Goal: Check status: Check status

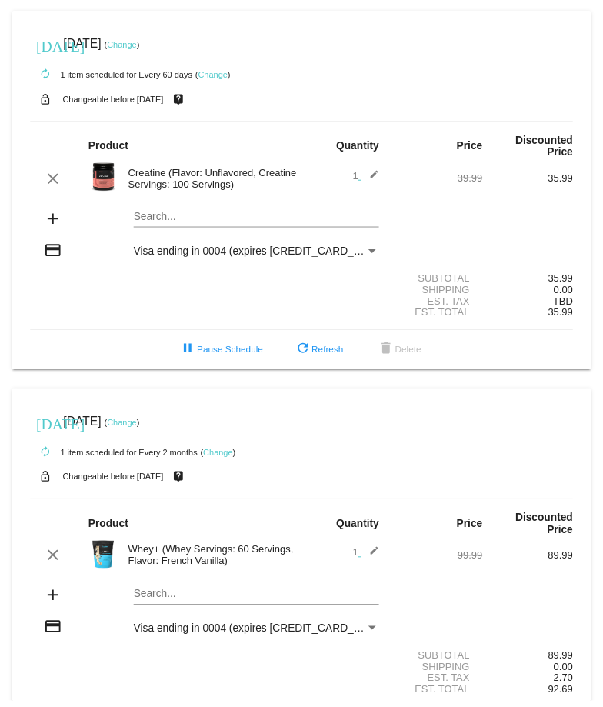
scroll to position [50, 0]
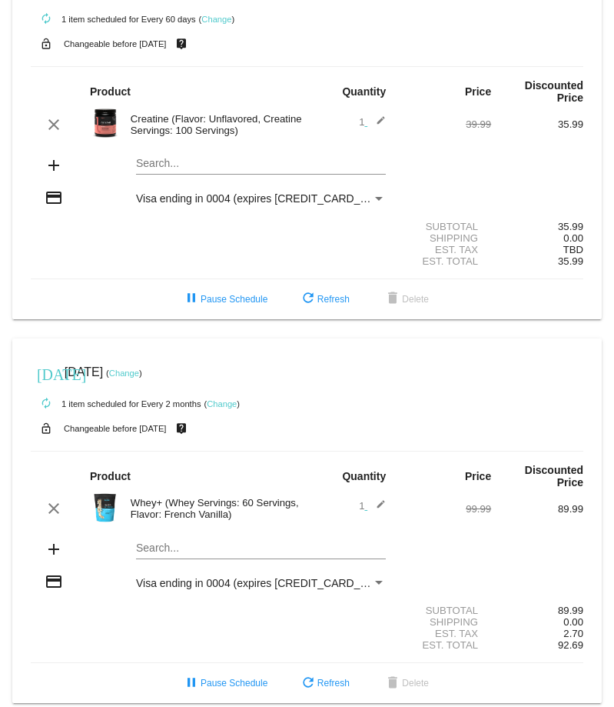
click at [105, 492] on img at bounding box center [105, 507] width 31 height 31
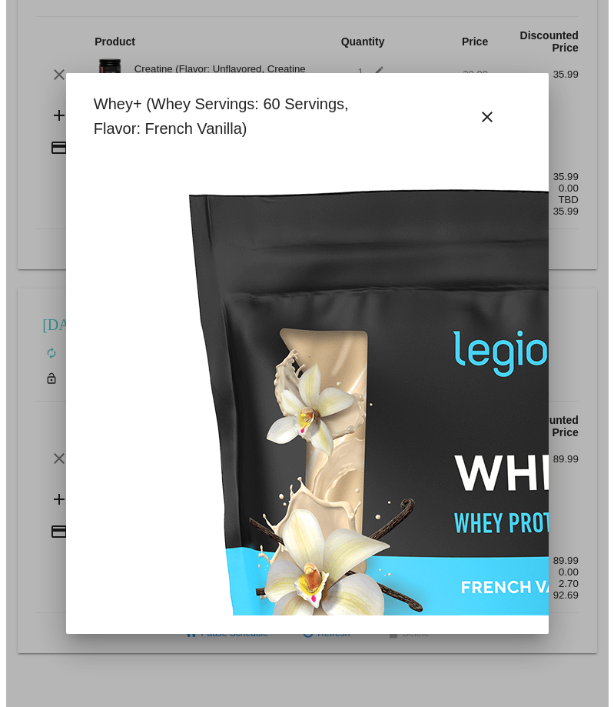
scroll to position [0, 0]
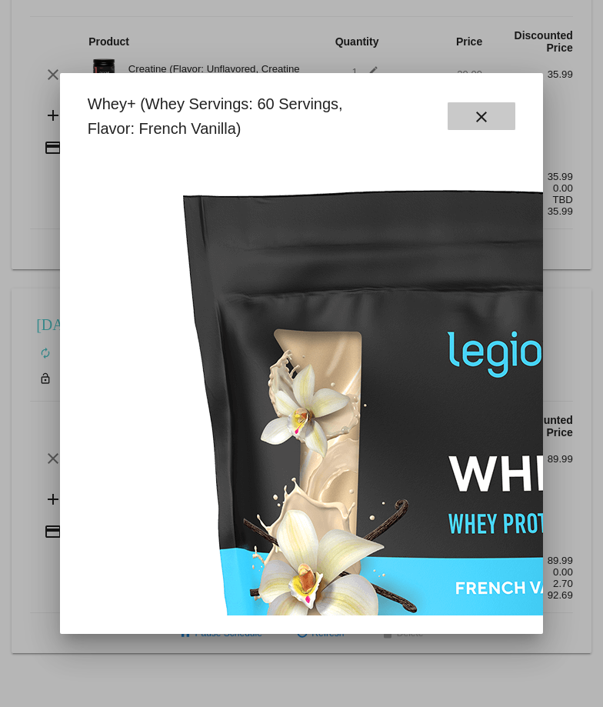
click at [504, 121] on button "close" at bounding box center [481, 116] width 68 height 28
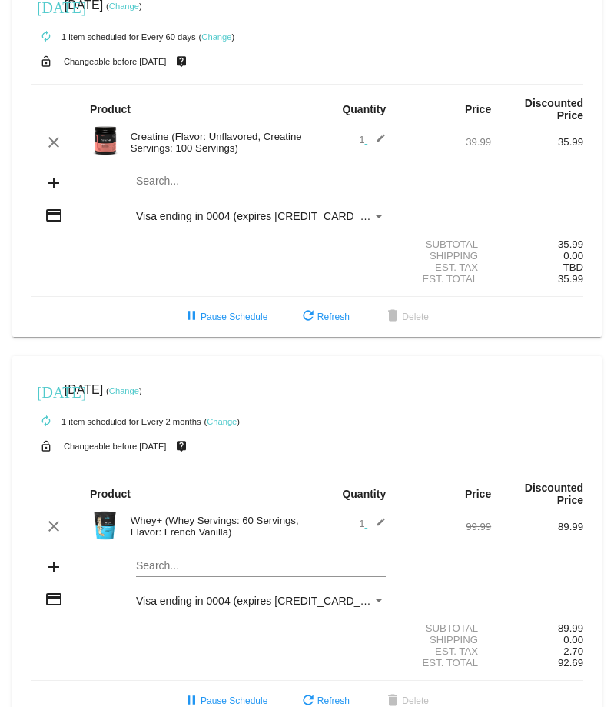
scroll to position [50, 0]
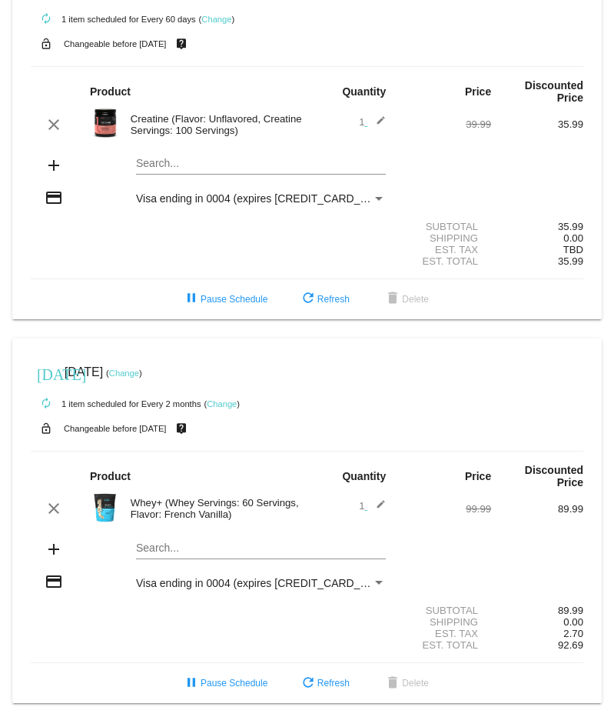
click at [110, 492] on img at bounding box center [105, 507] width 31 height 31
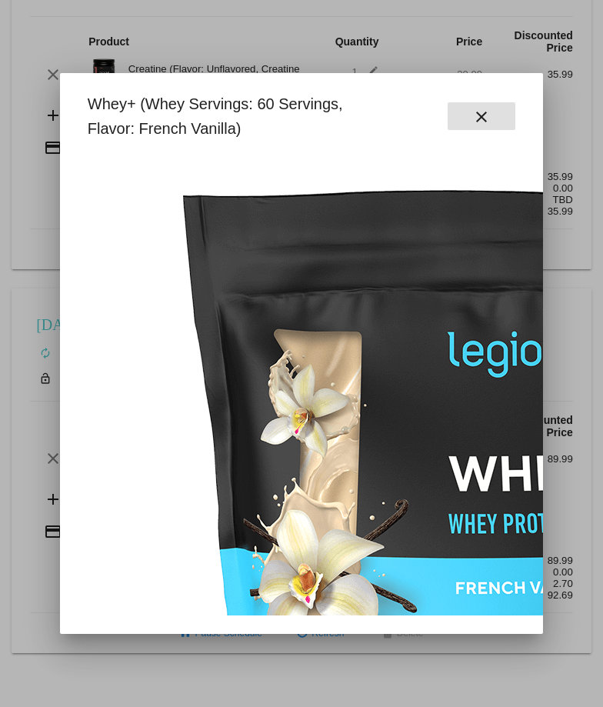
click at [110, 485] on img at bounding box center [462, 540] width 769 height 769
click at [478, 122] on mat-icon "close" at bounding box center [481, 117] width 18 height 18
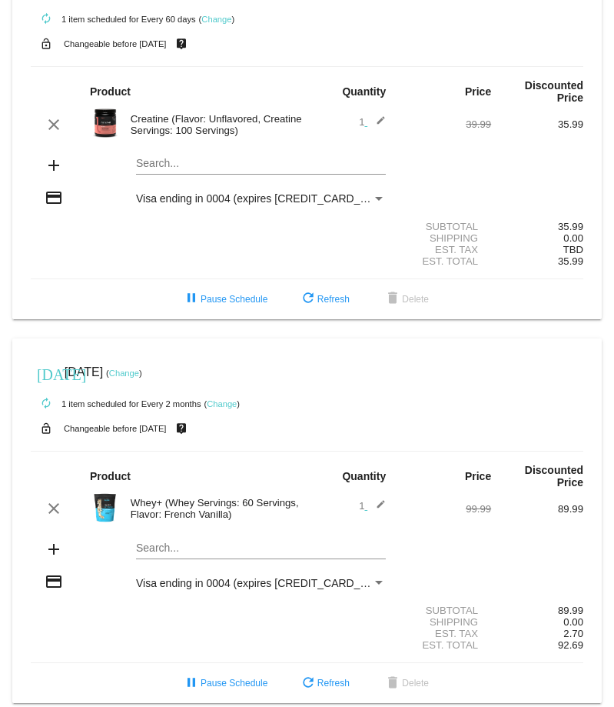
click at [162, 497] on div "Whey+ (Whey Servings: 60 Servings, Flavor: French Vanilla)" at bounding box center [215, 508] width 185 height 23
click at [236, 497] on div "Whey+ (Whey Servings: 60 Servings, Flavor: French Vanilla)" at bounding box center [215, 508] width 185 height 23
click at [232, 497] on div "Whey+ (Whey Servings: 60 Servings, Flavor: French Vanilla)" at bounding box center [215, 508] width 185 height 23
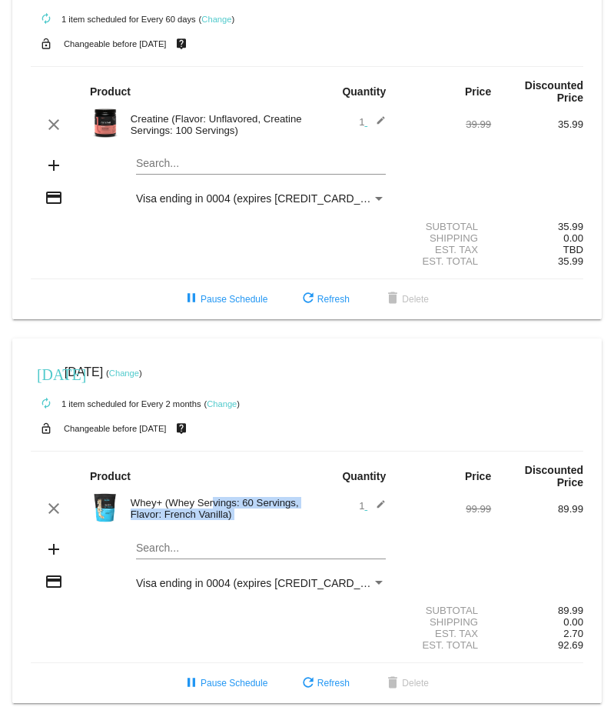
click at [232, 497] on div "Whey+ (Whey Servings: 60 Servings, Flavor: French Vanilla)" at bounding box center [215, 508] width 185 height 23
